Goal: Use online tool/utility

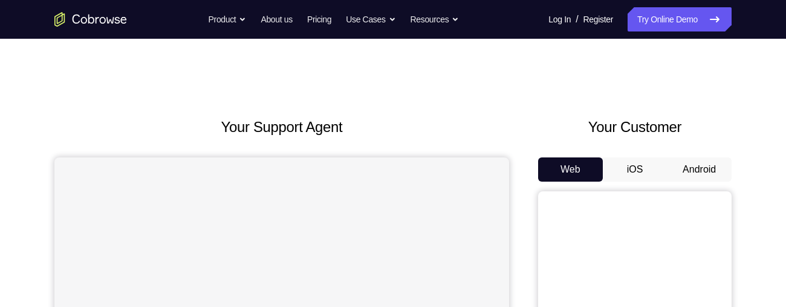
click at [706, 164] on button "Android" at bounding box center [699, 169] width 65 height 24
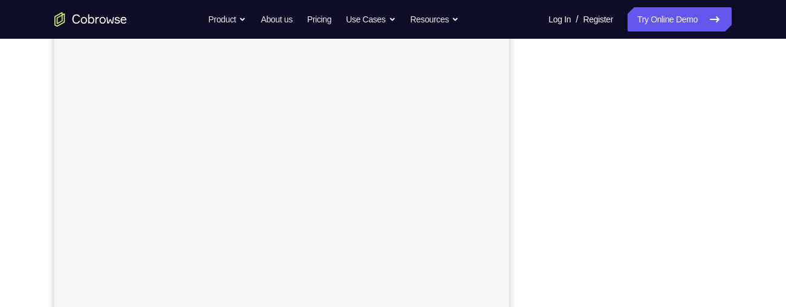
scroll to position [250, 0]
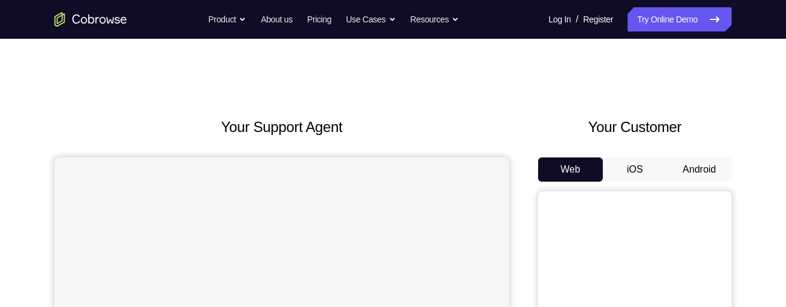
click at [715, 157] on button "Android" at bounding box center [699, 169] width 65 height 24
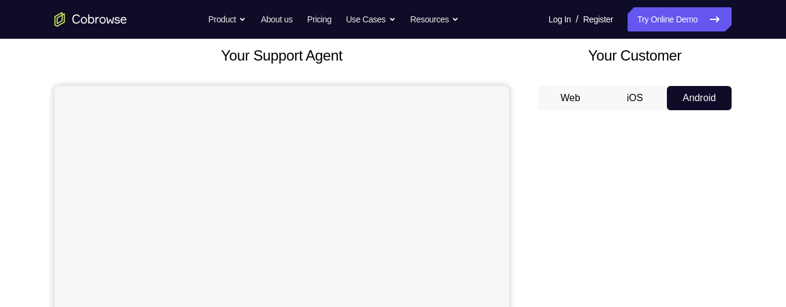
scroll to position [69, 0]
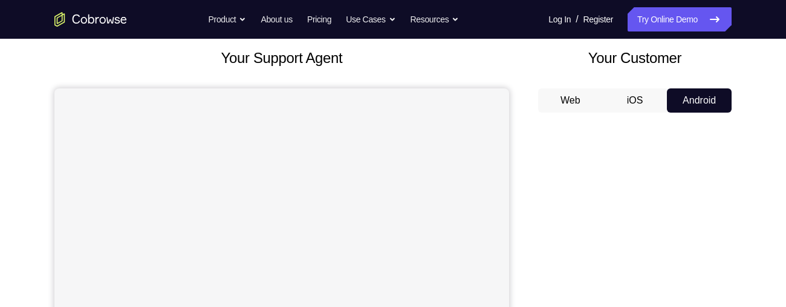
click at [683, 106] on button "Android" at bounding box center [699, 100] width 65 height 24
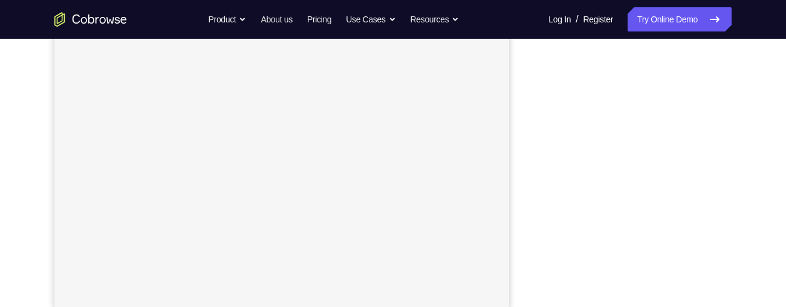
scroll to position [253, 0]
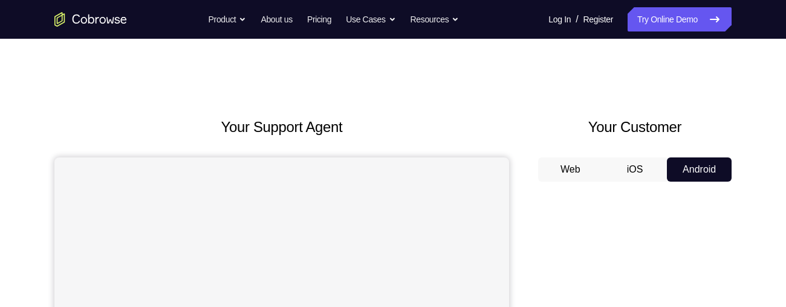
click at [643, 177] on button "iOS" at bounding box center [635, 169] width 65 height 24
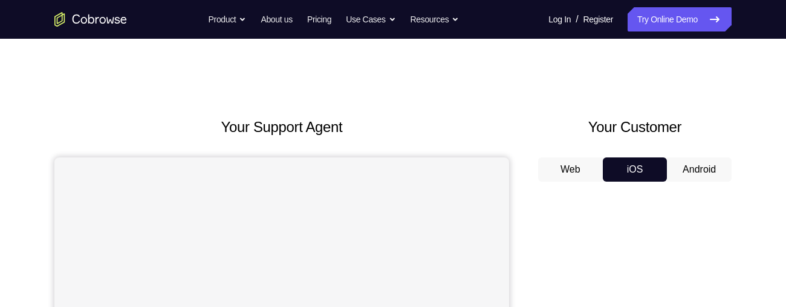
click at [695, 176] on button "Android" at bounding box center [699, 169] width 65 height 24
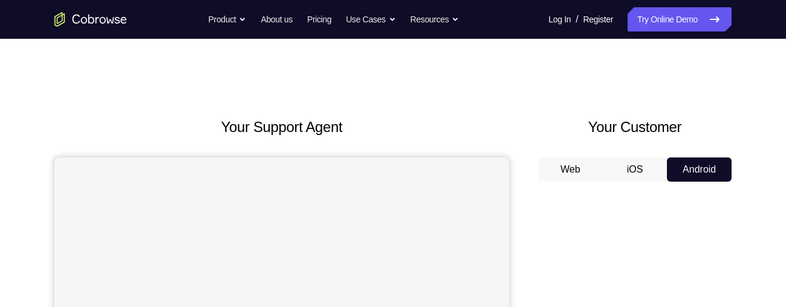
click at [570, 174] on button "Web" at bounding box center [570, 169] width 65 height 24
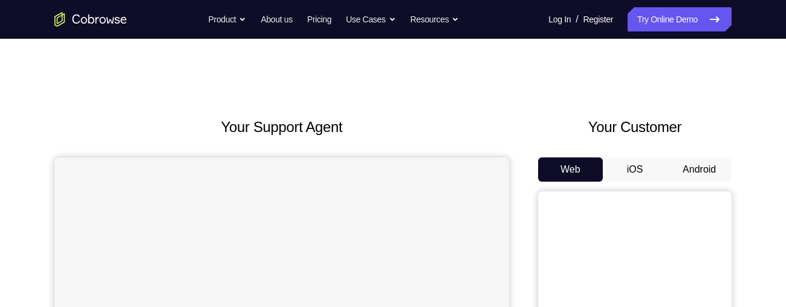
click at [641, 179] on button "iOS" at bounding box center [635, 169] width 65 height 24
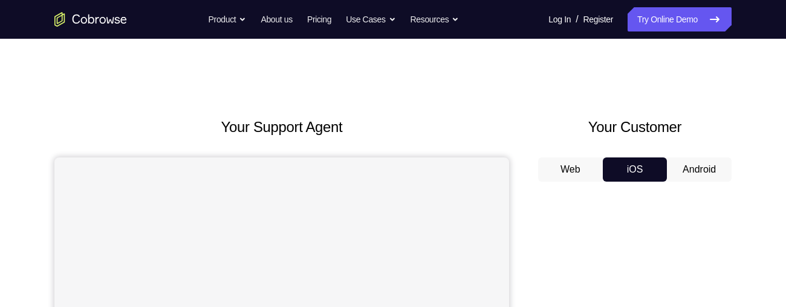
click at [686, 165] on button "Android" at bounding box center [699, 169] width 65 height 24
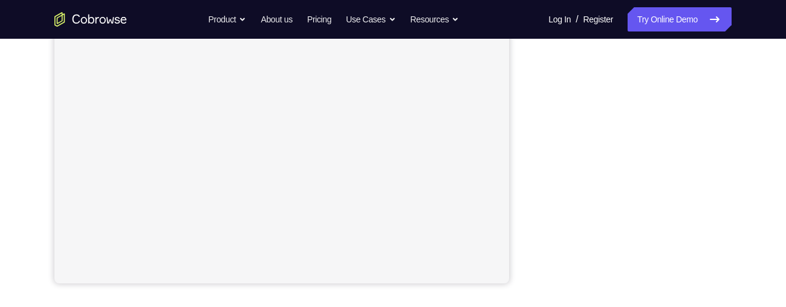
scroll to position [278, 0]
